Goal: Task Accomplishment & Management: Use online tool/utility

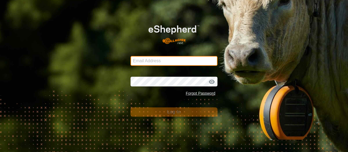
click at [150, 62] on input "Email Address" at bounding box center [173, 61] width 87 height 10
type input "[EMAIL_ADDRESS][DOMAIN_NAME]"
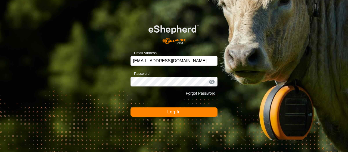
click at [148, 114] on button "Log In" at bounding box center [173, 111] width 87 height 9
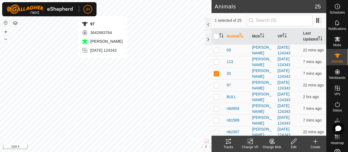
checkbox input "false"
checkbox input "true"
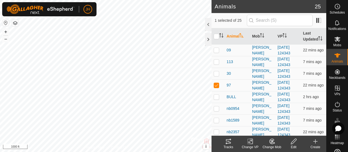
click at [223, 143] on tracks-svg-icon at bounding box center [228, 141] width 22 height 7
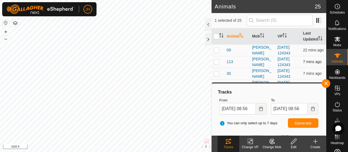
click at [217, 64] on p-checkbox at bounding box center [216, 61] width 5 height 4
checkbox input "true"
click at [230, 143] on icon at bounding box center [228, 141] width 5 height 4
click at [301, 120] on button "Generate" at bounding box center [303, 123] width 30 height 10
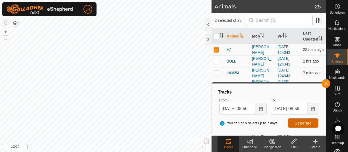
scroll to position [27, 0]
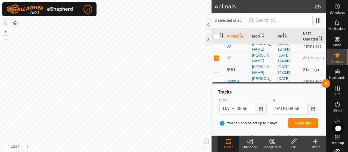
click at [218, 60] on p-checkbox at bounding box center [216, 58] width 5 height 4
checkbox input "false"
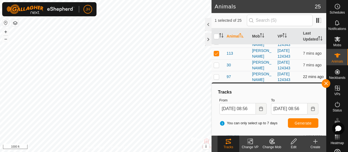
scroll to position [0, 0]
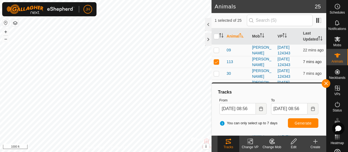
click at [217, 64] on p-checkbox at bounding box center [216, 61] width 5 height 4
checkbox input "false"
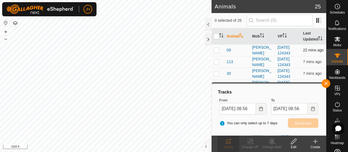
click at [217, 52] on p-checkbox at bounding box center [216, 50] width 5 height 4
checkbox input "true"
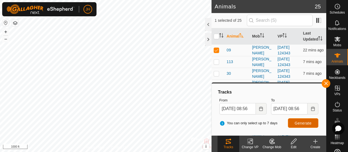
click at [296, 124] on span "Generate" at bounding box center [302, 123] width 17 height 4
drag, startPoint x: 260, startPoint y: 90, endPoint x: 253, endPoint y: 83, distance: 9.6
click at [253, 83] on div "Tracks From [DATE] 08:56 To [DATE] 08:56 You can only select up to 7 days Gener…" at bounding box center [268, 108] width 115 height 53
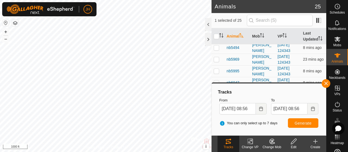
scroll to position [163, 0]
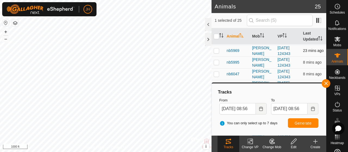
click at [217, 53] on p-checkbox at bounding box center [216, 50] width 5 height 4
checkbox input "true"
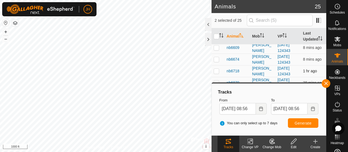
click at [216, 73] on p-checkbox at bounding box center [216, 71] width 5 height 4
checkbox input "true"
click at [327, 85] on button "button" at bounding box center [325, 83] width 9 height 9
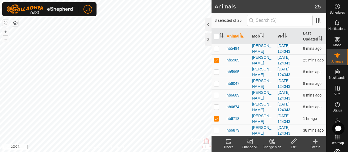
scroll to position [149, 0]
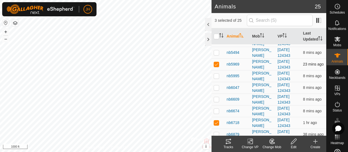
click at [214, 66] on p-checkbox at bounding box center [216, 64] width 5 height 4
checkbox input "false"
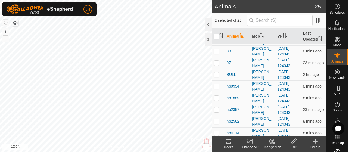
scroll to position [0, 0]
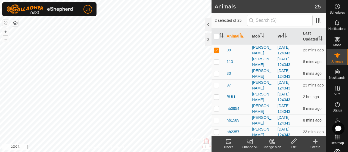
click at [218, 52] on p-checkbox at bounding box center [216, 50] width 5 height 4
checkbox input "false"
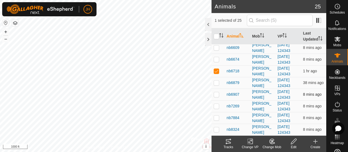
scroll to position [204, 0]
click at [230, 144] on icon at bounding box center [228, 141] width 7 height 7
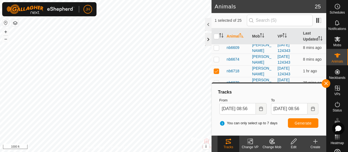
click at [208, 43] on div at bounding box center [208, 39] width 7 height 13
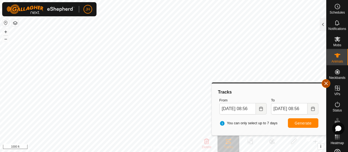
click at [325, 84] on button "button" at bounding box center [325, 83] width 9 height 9
